Goal: Find specific page/section: Find specific page/section

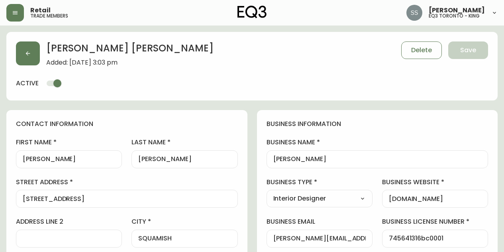
select select "BC"
select select "CA"
select select "CA_EN"
select select "Other"
select select "Interior Designer"
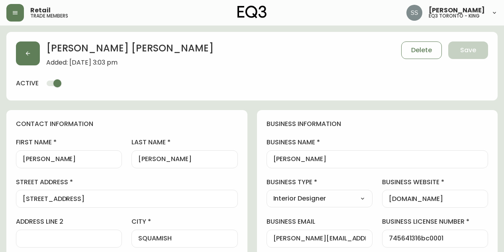
select select "cjw10z96m00006gs08l3o91tv"
select select "false"
click at [22, 57] on button "button" at bounding box center [28, 53] width 24 height 24
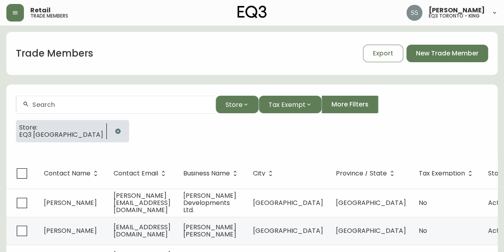
click at [110, 132] on button "button" at bounding box center [118, 131] width 16 height 16
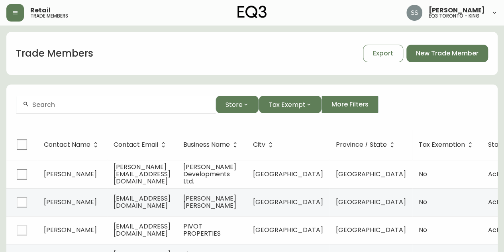
click at [88, 103] on input "text" at bounding box center [120, 105] width 177 height 8
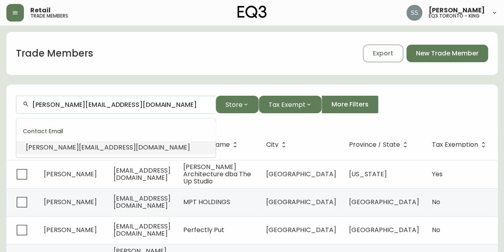
click at [185, 151] on li "[PERSON_NAME][EMAIL_ADDRESS][DOMAIN_NAME]" at bounding box center [115, 148] width 199 height 14
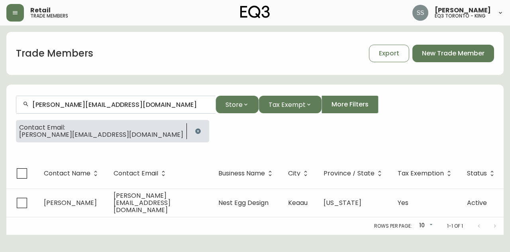
type input "[PERSON_NAME][EMAIL_ADDRESS][DOMAIN_NAME]"
